Goal: Navigation & Orientation: Find specific page/section

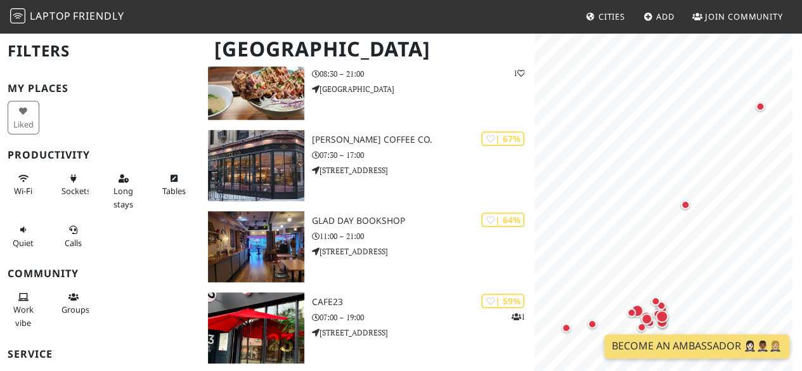
scroll to position [377, 0]
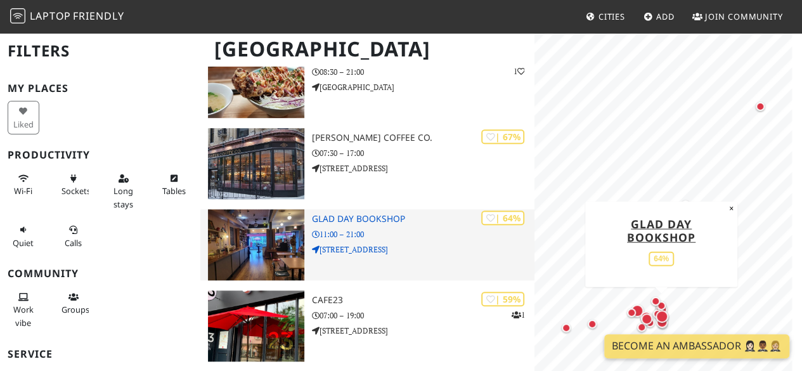
click at [372, 222] on h3 "Glad Day Bookshop" at bounding box center [423, 219] width 222 height 11
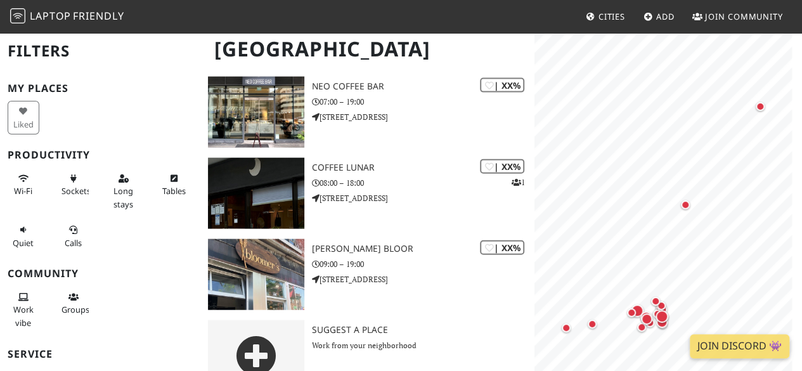
scroll to position [1431, 0]
